Goal: Task Accomplishment & Management: Use online tool/utility

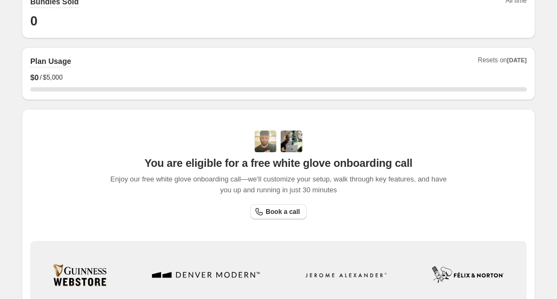
scroll to position [369, 0]
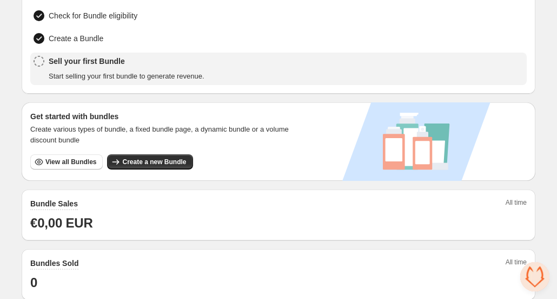
scroll to position [109, 0]
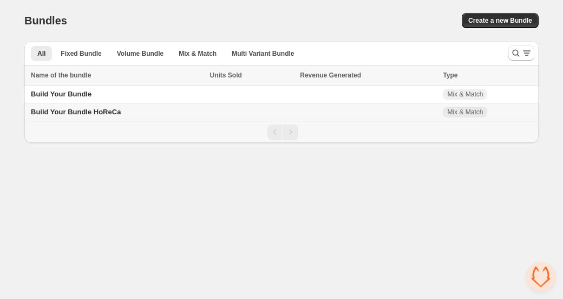
click at [103, 114] on span "Build Your Bundle HoReCa" at bounding box center [76, 112] width 90 height 8
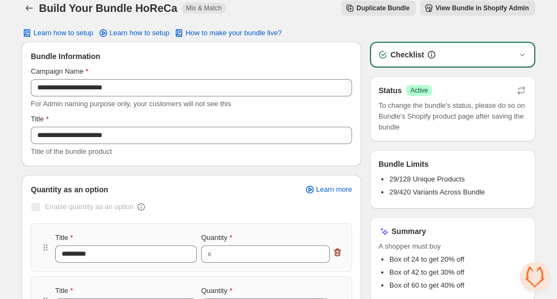
scroll to position [12, 0]
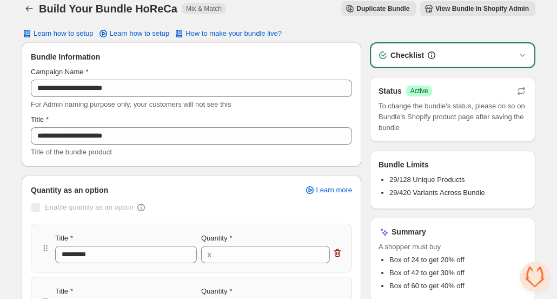
click at [444, 62] on div "Checklist" at bounding box center [452, 55] width 163 height 24
click at [520, 54] on icon "button" at bounding box center [522, 55] width 11 height 11
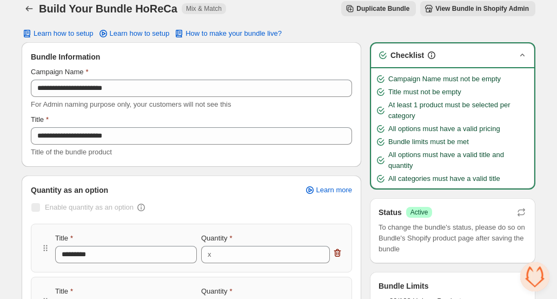
click at [520, 54] on icon "button" at bounding box center [522, 55] width 11 height 11
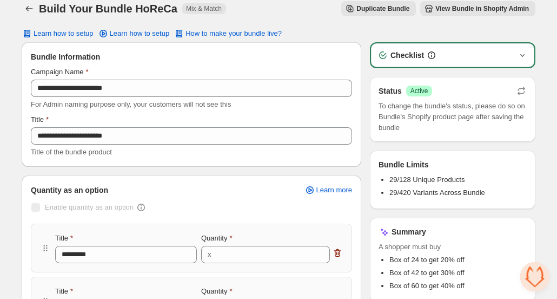
click at [520, 54] on icon "button" at bounding box center [522, 55] width 11 height 11
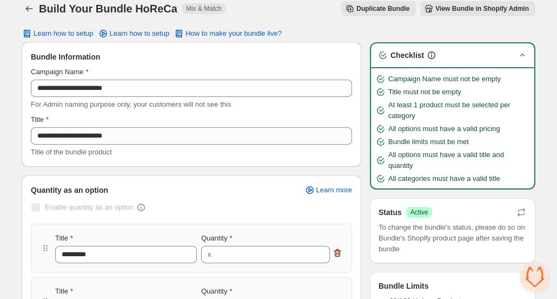
click at [520, 54] on icon "button" at bounding box center [522, 55] width 11 height 11
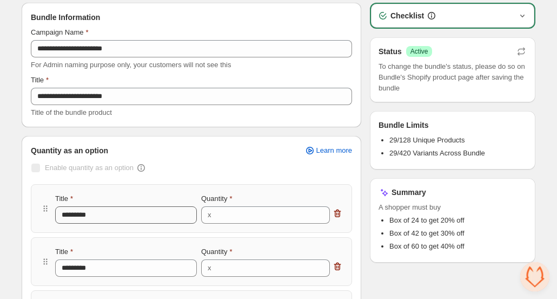
scroll to position [0, 0]
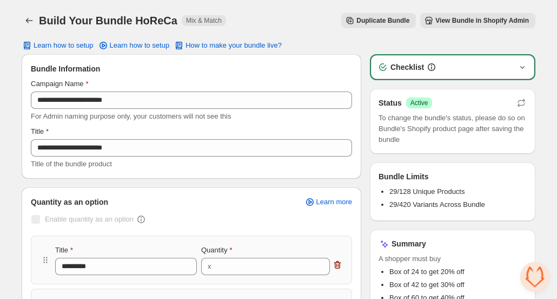
click at [441, 23] on span "View Bundle in Shopify Admin" at bounding box center [483, 20] width 94 height 9
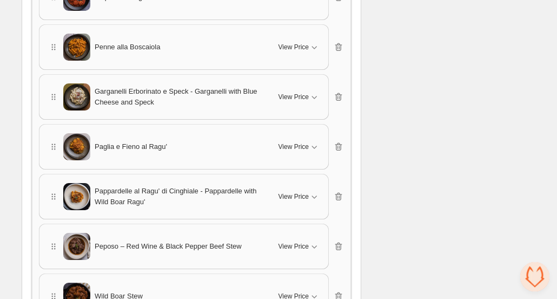
scroll to position [985, 0]
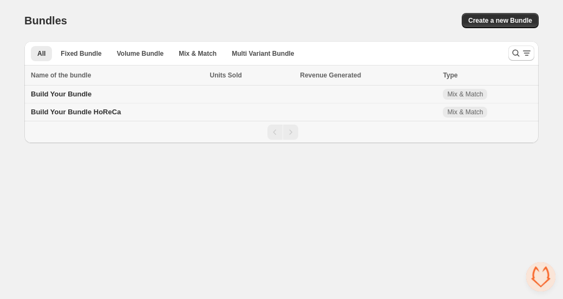
click at [251, 97] on td at bounding box center [252, 94] width 90 height 18
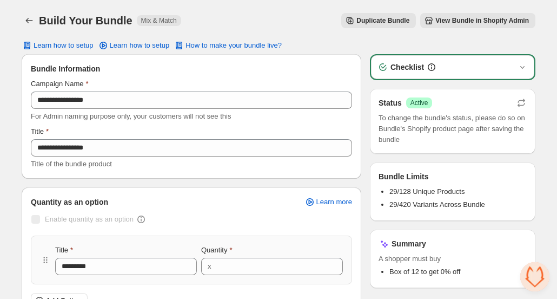
click at [414, 108] on span "Success Active" at bounding box center [419, 102] width 27 height 11
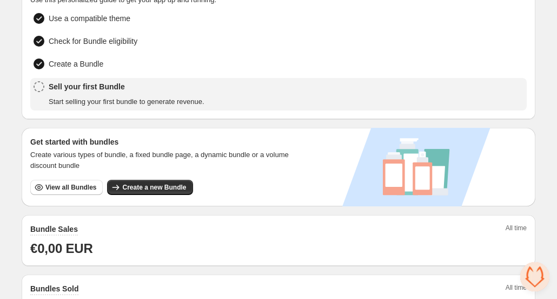
scroll to position [32, 0]
